Goal: Transaction & Acquisition: Purchase product/service

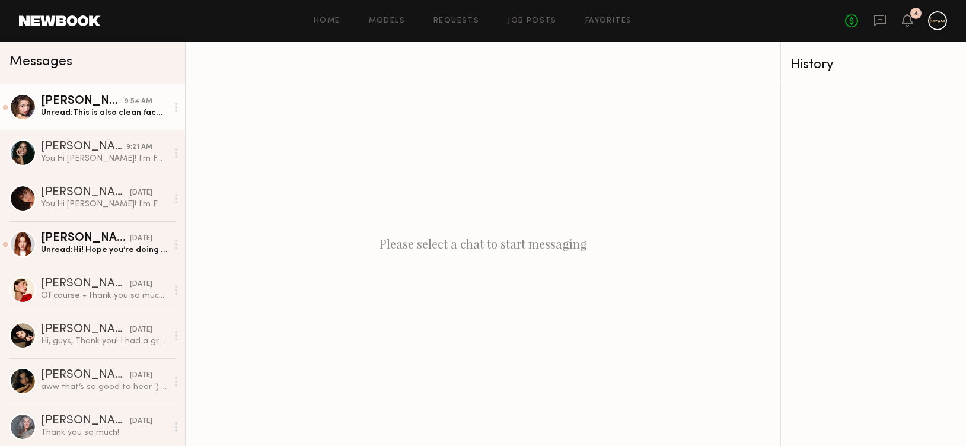
click at [108, 109] on div "Unread: This is also clean face, thanks!" at bounding box center [104, 112] width 126 height 11
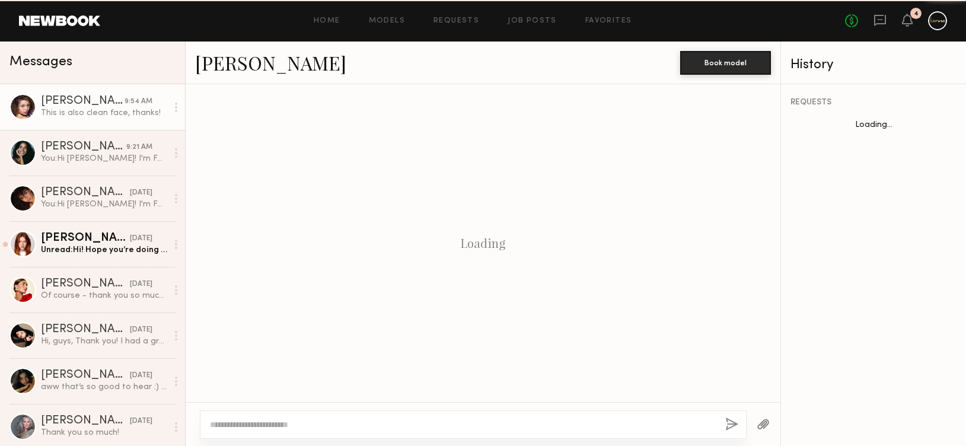
scroll to position [1087, 0]
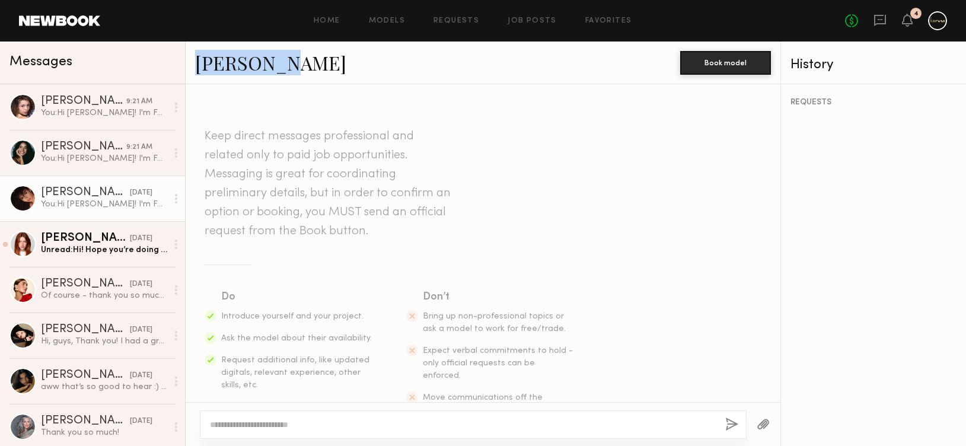
scroll to position [221, 0]
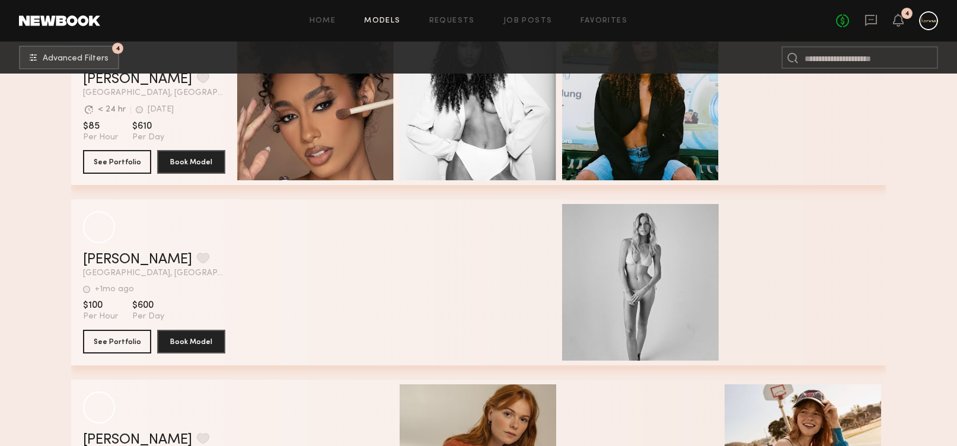
scroll to position [8164, 0]
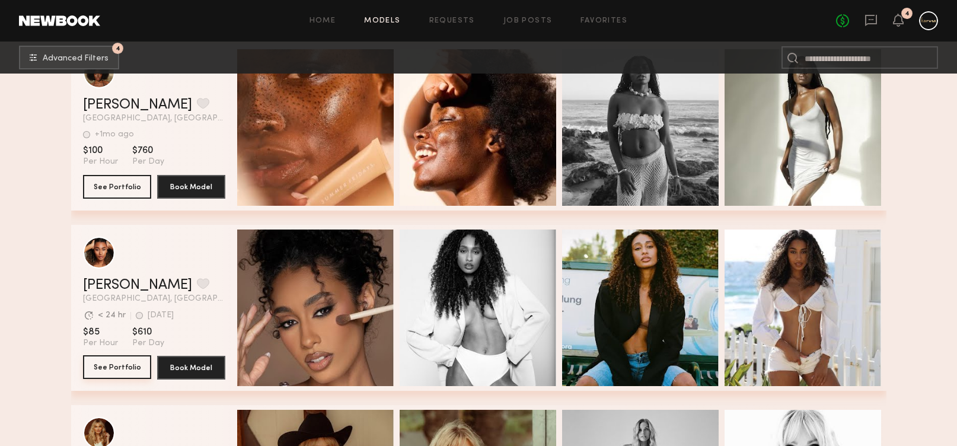
click at [98, 362] on button "See Portfolio" at bounding box center [117, 367] width 68 height 24
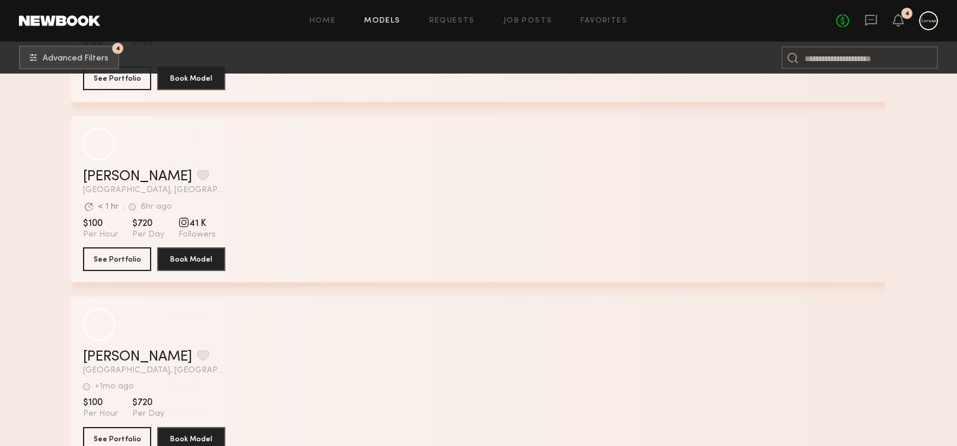
scroll to position [11925, 0]
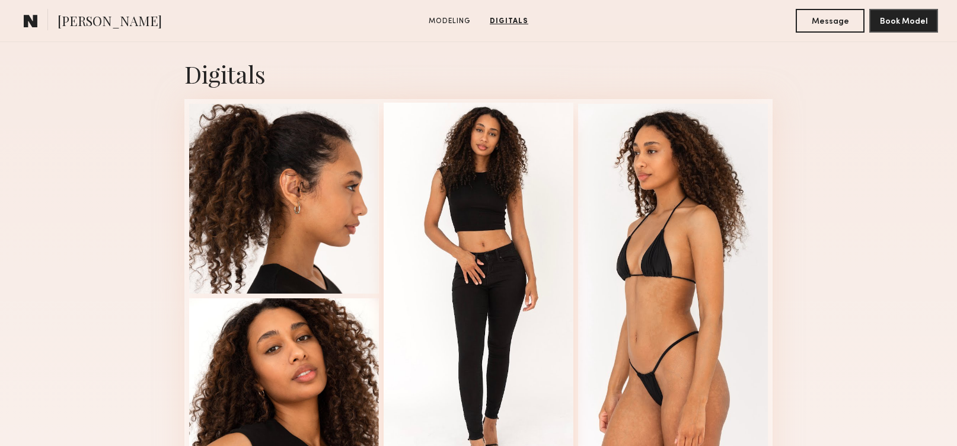
scroll to position [717, 0]
